Goal: Use online tool/utility: Utilize a website feature to perform a specific function

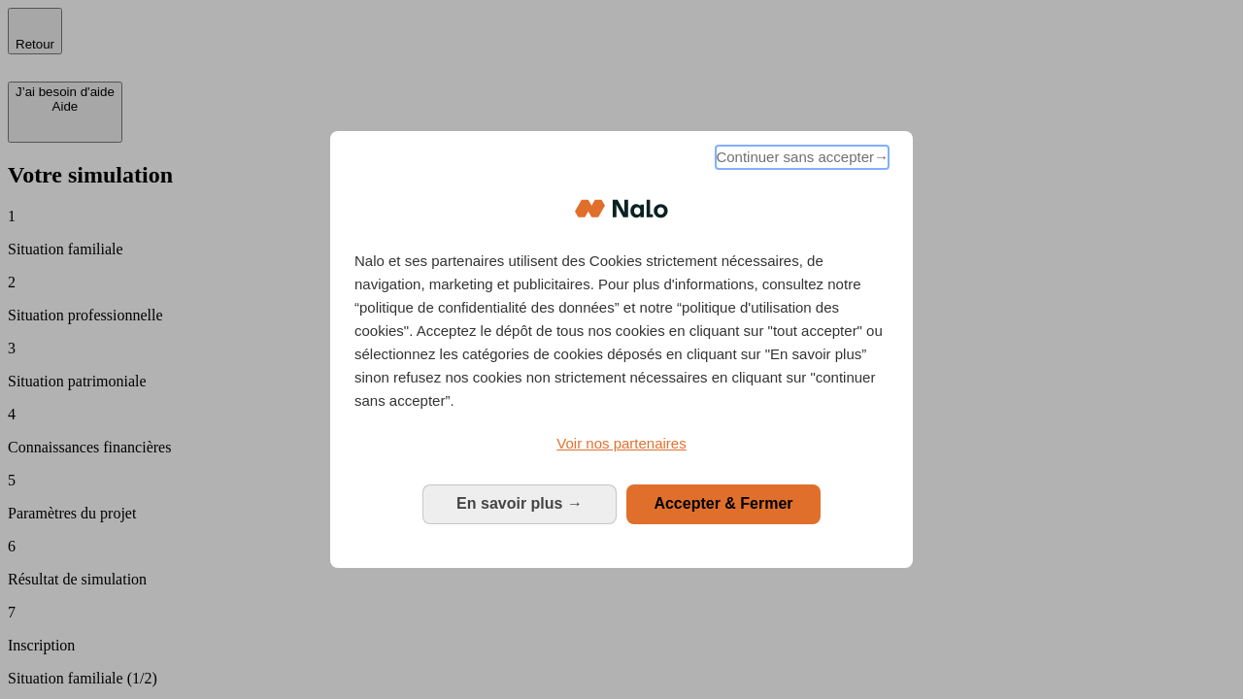
click at [800, 160] on span "Continuer sans accepter →" at bounding box center [801, 157] width 173 height 23
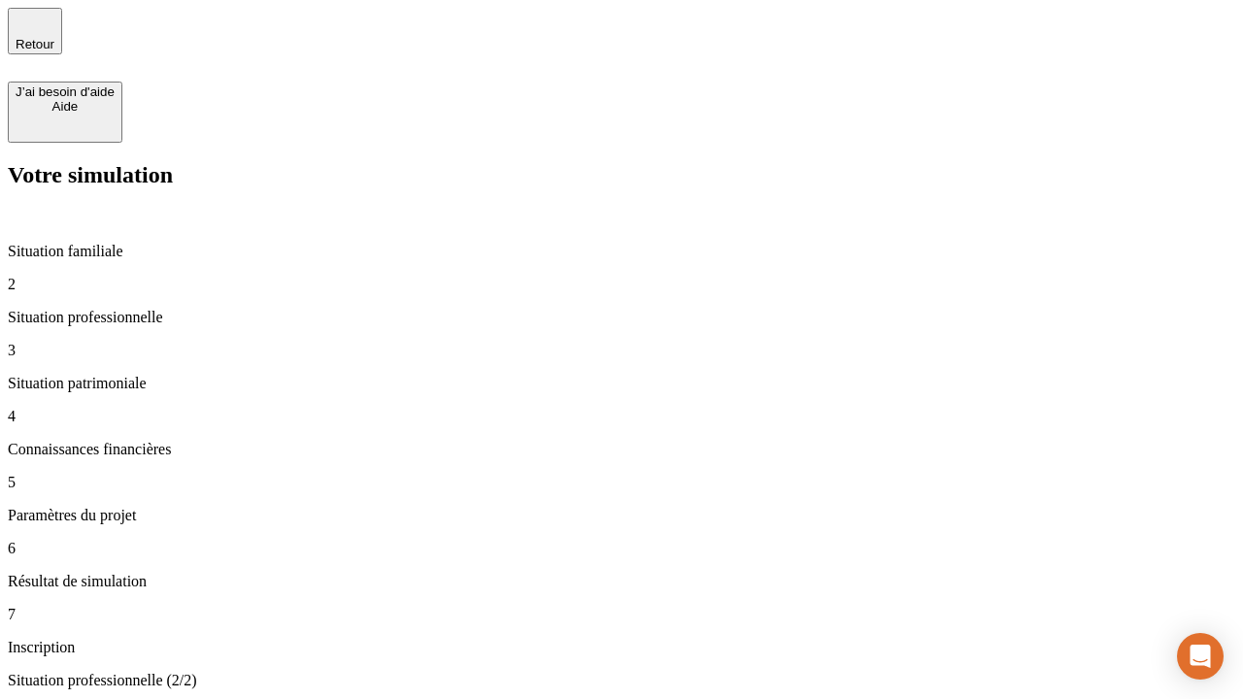
type input "30 000"
